Goal: Information Seeking & Learning: Learn about a topic

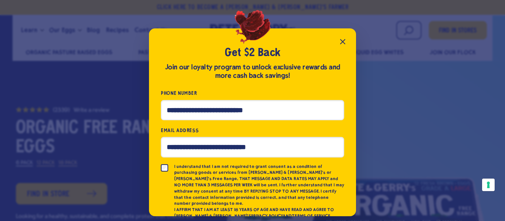
click at [347, 40] on button "Close popup" at bounding box center [342, 41] width 15 height 15
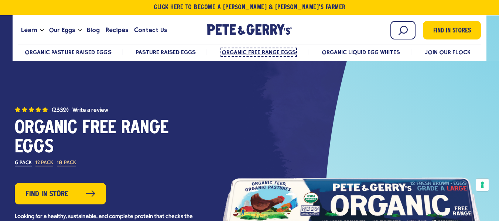
click at [250, 52] on span "Organic Free Range Eggs" at bounding box center [259, 52] width 74 height 7
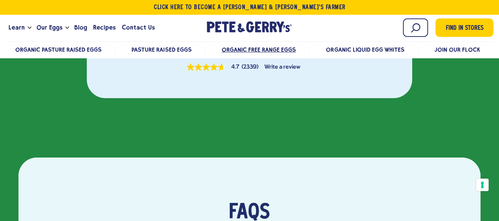
scroll to position [1458, 0]
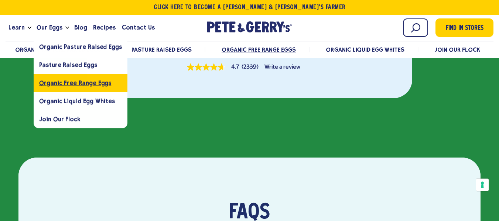
click at [65, 81] on span "Organic Free Range Eggs" at bounding box center [75, 82] width 72 height 7
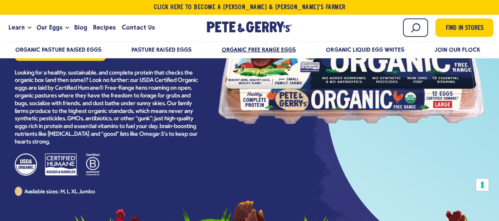
scroll to position [143, 0]
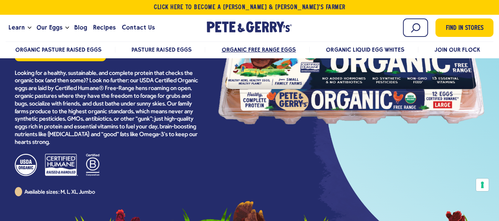
click at [200, 163] on div at bounding box center [107, 165] width 185 height 22
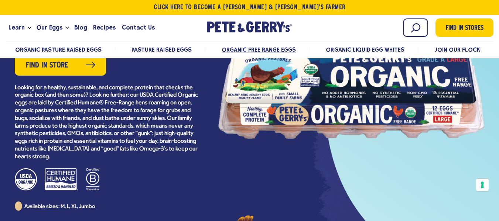
scroll to position [129, 0]
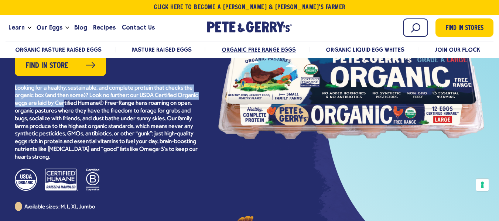
drag, startPoint x: 13, startPoint y: 86, endPoint x: 86, endPoint y: 104, distance: 75.3
click at [86, 104] on div "(2339) Organic Free Range Eggs 4.7 out of 5 stars. Read reviews for average rat…" at bounding box center [107, 94] width 203 height 234
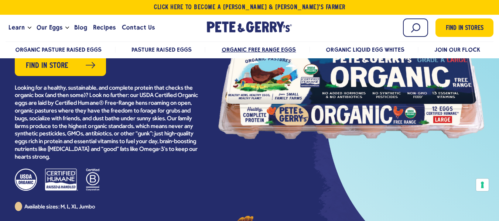
click at [125, 105] on p "Looking for a healthy, sustainable, and complete protein that checks the organi…" at bounding box center [107, 123] width 185 height 77
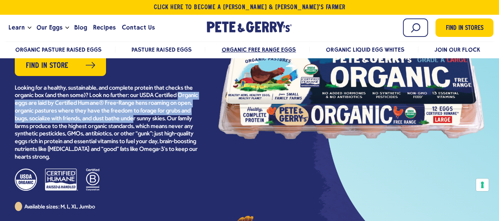
drag, startPoint x: 15, startPoint y: 103, endPoint x: 163, endPoint y: 117, distance: 148.5
click at [163, 117] on p "Looking for a healthy, sustainable, and complete protein that checks the organi…" at bounding box center [107, 123] width 185 height 77
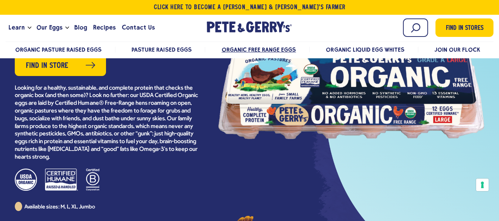
drag, startPoint x: 78, startPoint y: 102, endPoint x: 39, endPoint y: 98, distance: 39.1
click at [39, 98] on p "Looking for a healthy, sustainable, and complete protein that checks the organi…" at bounding box center [107, 123] width 185 height 77
drag, startPoint x: 28, startPoint y: 106, endPoint x: 11, endPoint y: 115, distance: 19.4
click at [11, 117] on div "(2339) Organic Free Range Eggs 4.7 out of 5 stars. Read reviews for average rat…" at bounding box center [107, 94] width 203 height 234
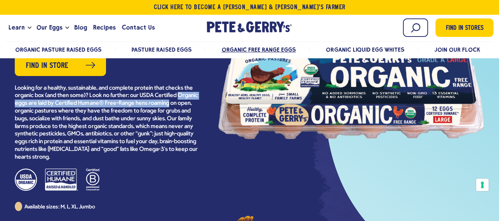
drag, startPoint x: 14, startPoint y: 103, endPoint x: 197, endPoint y: 104, distance: 182.6
click at [197, 104] on div "(2339) Organic Free Range Eggs 4.7 out of 5 stars. Read reviews for average rat…" at bounding box center [107, 94] width 203 height 234
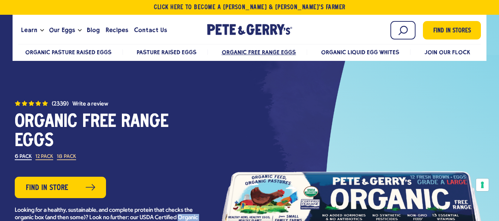
scroll to position [0, 0]
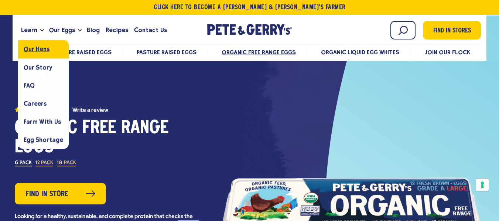
click at [35, 48] on span "Our Hens" at bounding box center [37, 49] width 26 height 7
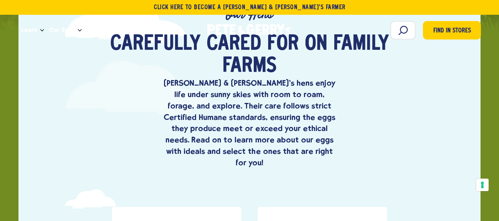
scroll to position [222, 0]
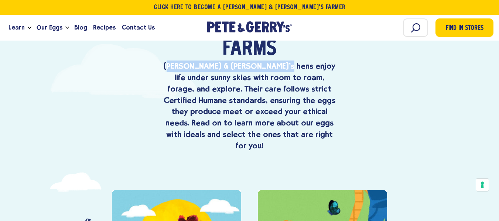
drag, startPoint x: 167, startPoint y: 64, endPoint x: 269, endPoint y: 65, distance: 102.4
click at [270, 65] on p "[PERSON_NAME] & [PERSON_NAME]'s hens enjoy life under sunny skies with room to …" at bounding box center [249, 106] width 177 height 91
click at [199, 64] on p "[PERSON_NAME] & [PERSON_NAME]'s hens enjoy life under sunny skies with room to …" at bounding box center [249, 106] width 177 height 91
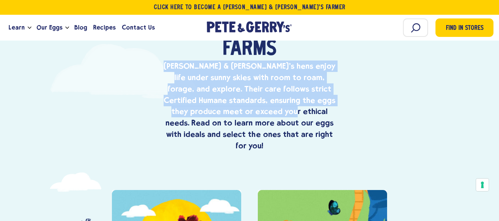
drag, startPoint x: 162, startPoint y: 67, endPoint x: 233, endPoint y: 105, distance: 80.5
click at [233, 105] on p "Pete & Gerry's hens enjoy life under sunny skies with room to roam, forage, and…" at bounding box center [249, 106] width 177 height 91
drag, startPoint x: 231, startPoint y: 113, endPoint x: 165, endPoint y: 64, distance: 82.9
click at [165, 64] on p "Pete & Gerry's hens enjoy life under sunny skies with room to roam, forage, and…" at bounding box center [249, 106] width 177 height 91
copy p "Pete & Gerry's hens enjoy life under sunny skies with room to roam, forage, and…"
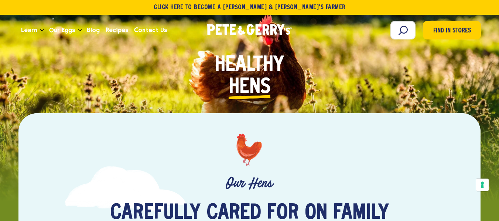
scroll to position [0, 0]
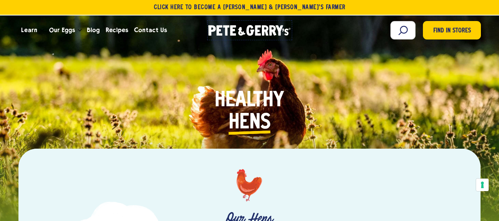
click at [231, 29] on icon at bounding box center [233, 30] width 6 height 10
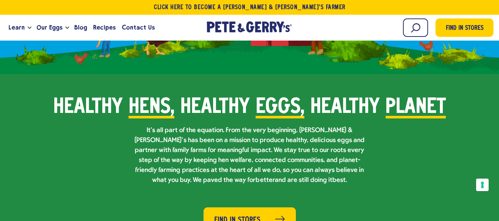
scroll to position [444, 0]
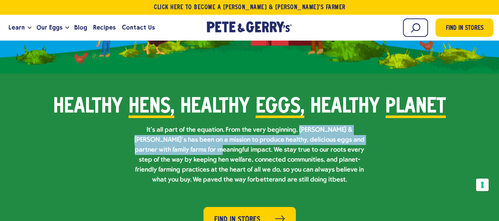
drag, startPoint x: 283, startPoint y: 116, endPoint x: 187, endPoint y: 140, distance: 99.1
click at [187, 140] on p "It’s all part of the equation. From the very beginning, [PERSON_NAME] & [PERSON…" at bounding box center [250, 155] width 237 height 60
copy p "[PERSON_NAME] & [PERSON_NAME]’s has been on a mission to produce healthy, delic…"
click at [286, 131] on p "It’s all part of the equation. From the very beginning, [PERSON_NAME] & [PERSON…" at bounding box center [250, 155] width 237 height 60
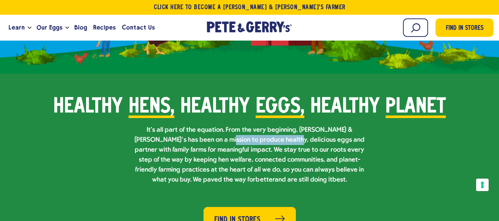
drag, startPoint x: 199, startPoint y: 127, endPoint x: 262, endPoint y: 125, distance: 63.6
click at [262, 125] on p "It’s all part of the equation. From the very beginning, [PERSON_NAME] & [PERSON…" at bounding box center [250, 155] width 237 height 60
copy p "healthy, delicious eggs"
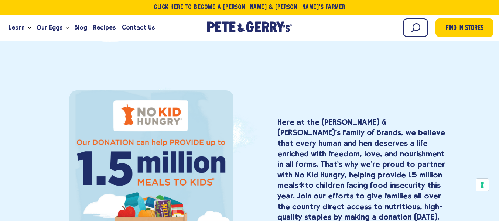
scroll to position [1077, 0]
click at [273, 117] on div "Here at the [PERSON_NAME] & [PERSON_NAME]'s Family of Brands, we believe that e…" at bounding box center [348, 200] width 197 height 166
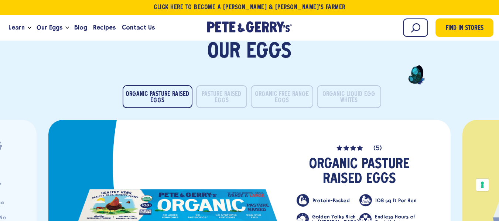
scroll to position [1435, 0]
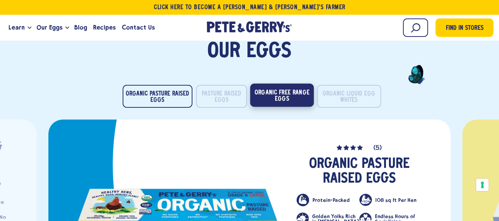
click at [272, 86] on button "Organic Free Range Eggs" at bounding box center [282, 95] width 64 height 23
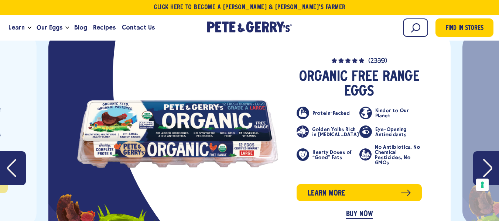
scroll to position [1523, 0]
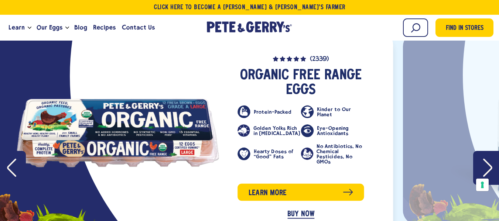
click at [350, 132] on ul "Protein-Packed Kinder to Our Planet Golden Yolks Rich in [MEDICAL_DATA] Eye-Ope…" at bounding box center [301, 138] width 126 height 65
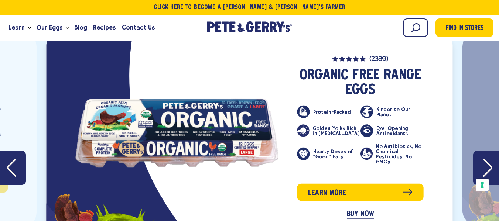
click at [333, 111] on ul "Protein-Packed Kinder to Our Planet Golden Yolks Rich in [MEDICAL_DATA] Eye-Ope…" at bounding box center [360, 138] width 126 height 65
click at [323, 106] on li "Protein-Packed" at bounding box center [328, 112] width 63 height 13
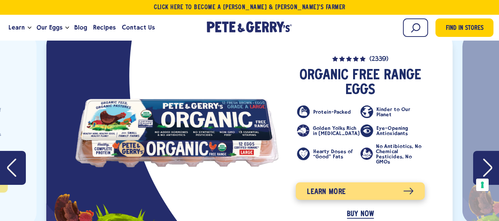
click at [367, 183] on link "Learn more" at bounding box center [360, 191] width 129 height 17
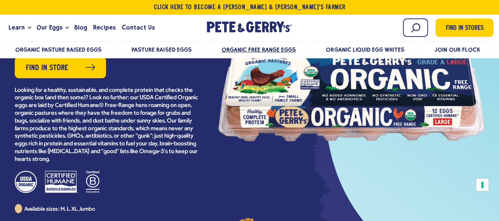
scroll to position [126, 0]
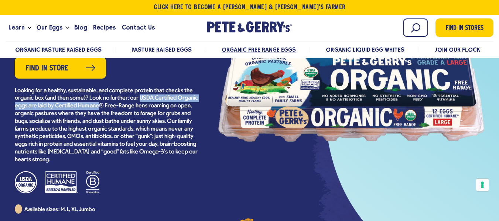
drag, startPoint x: 142, startPoint y: 97, endPoint x: 122, endPoint y: 105, distance: 21.6
click at [122, 105] on p "Looking for a healthy, sustainable, and complete protein that checks the organi…" at bounding box center [107, 125] width 185 height 77
copy p "USDA Certified Organic eggs are laid by Certified Humane"
